Goal: Find specific page/section: Find specific page/section

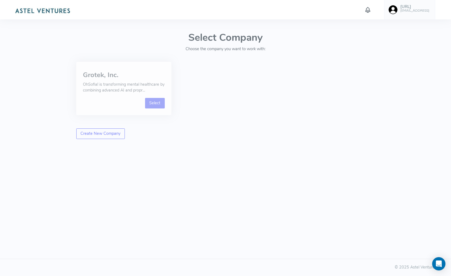
click at [155, 101] on link "Select" at bounding box center [155, 103] width 20 height 11
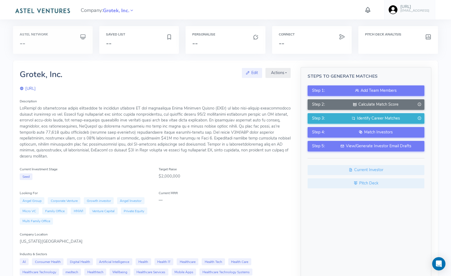
click at [69, 39] on div "Astel Network --" at bounding box center [53, 40] width 66 height 14
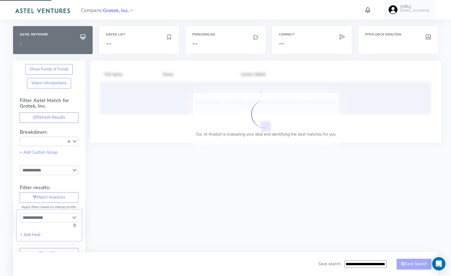
type input "**********"
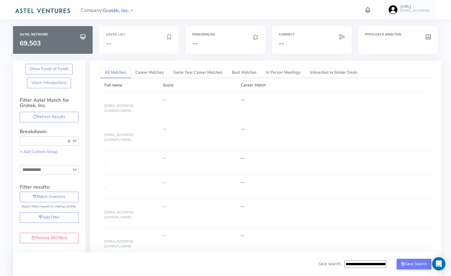
click at [144, 53] on div "Saved List --" at bounding box center [139, 40] width 80 height 28
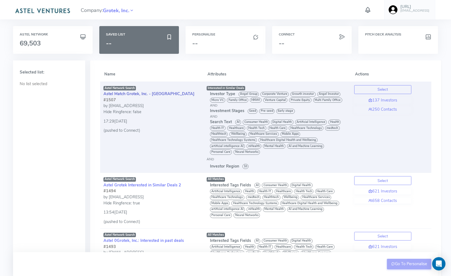
click at [150, 95] on link "Astel Match Grotek, Inc. - [GEOGRAPHIC_DATA]" at bounding box center [149, 94] width 91 height 6
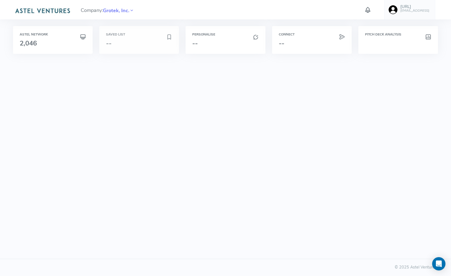
click at [122, 41] on h3 "--" at bounding box center [136, 43] width 60 height 7
click at [126, 33] on h6 "Saved List" at bounding box center [139, 35] width 66 height 4
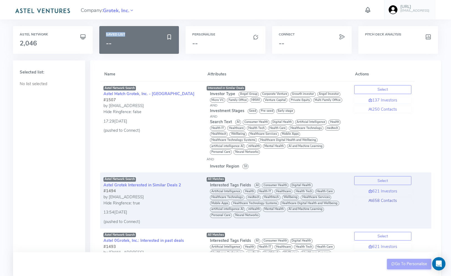
click at [385, 201] on link "658 Contacts" at bounding box center [383, 201] width 57 height 6
